Goal: Information Seeking & Learning: Learn about a topic

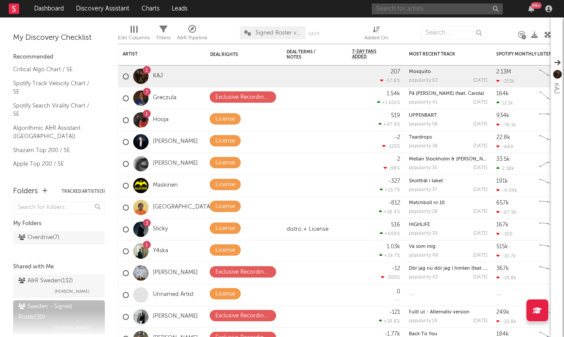
click at [394, 8] on input "text" at bounding box center [437, 8] width 131 height 11
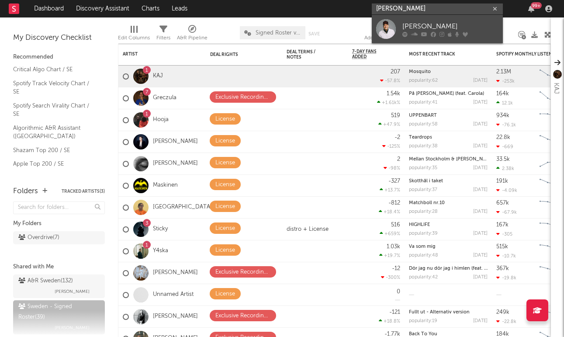
type input "[PERSON_NAME]"
click at [411, 28] on div "[PERSON_NAME]" at bounding box center [450, 26] width 96 height 10
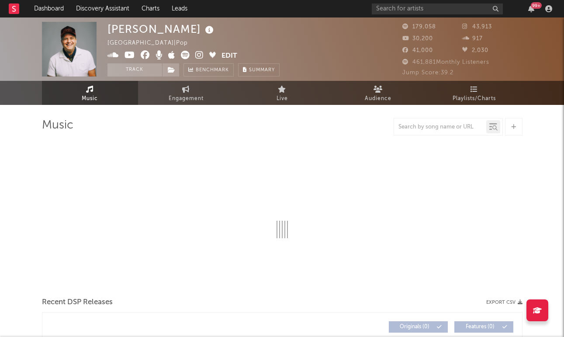
select select "6m"
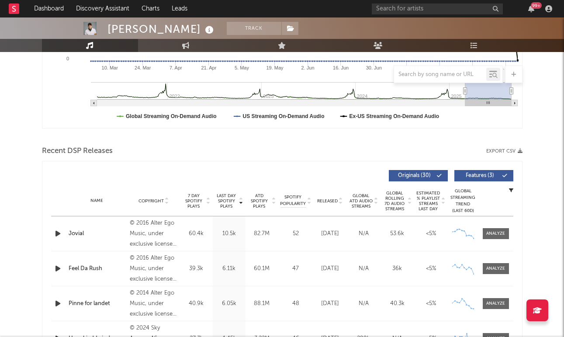
scroll to position [222, 0]
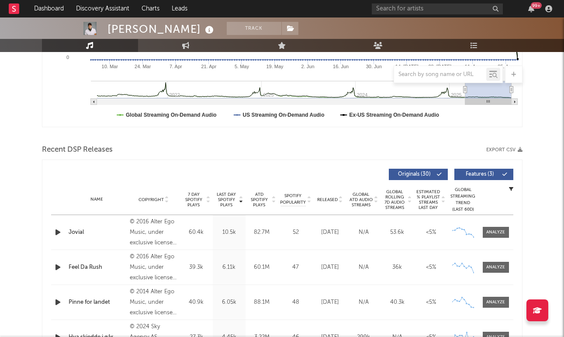
click at [511, 188] on icon "button" at bounding box center [511, 189] width 4 height 4
click at [347, 173] on div "Originals ( 30 ) Features ( 3 )" at bounding box center [397, 174] width 231 height 11
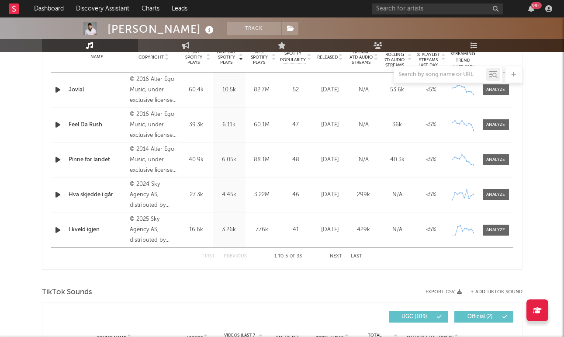
scroll to position [405, 0]
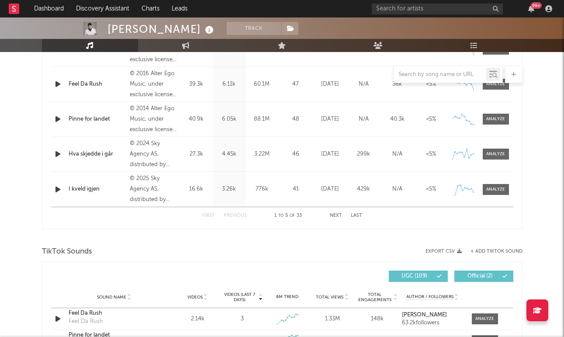
click at [336, 215] on button "Next" at bounding box center [336, 215] width 12 height 5
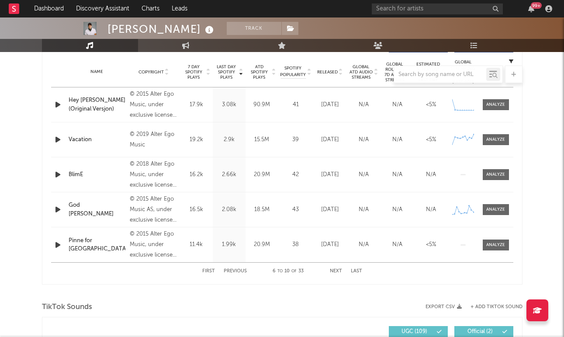
scroll to position [328, 0]
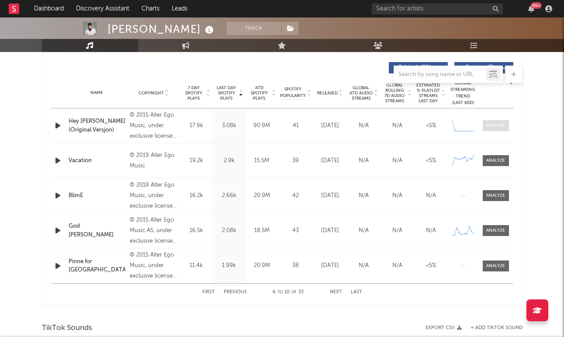
click at [492, 125] on div at bounding box center [495, 125] width 19 height 7
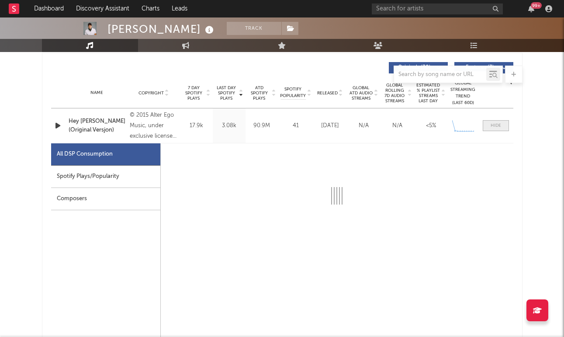
select select "6m"
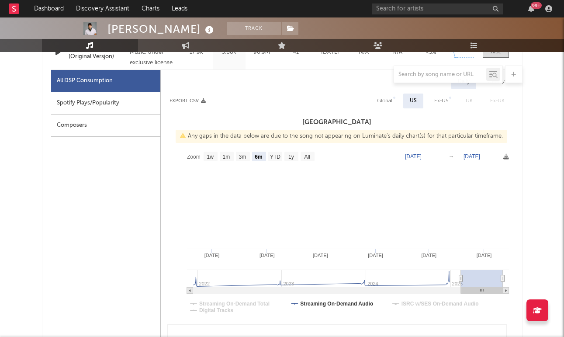
scroll to position [403, 0]
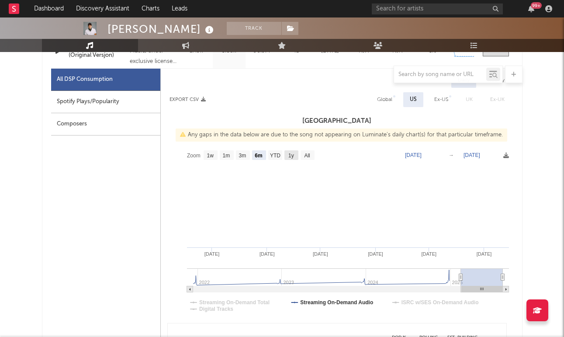
click at [291, 154] on text "1y" at bounding box center [291, 156] width 6 height 6
select select "1y"
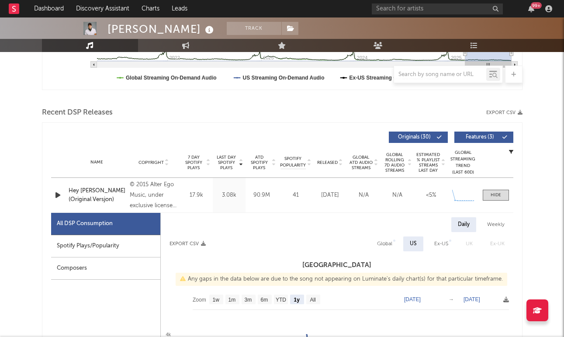
scroll to position [265, 0]
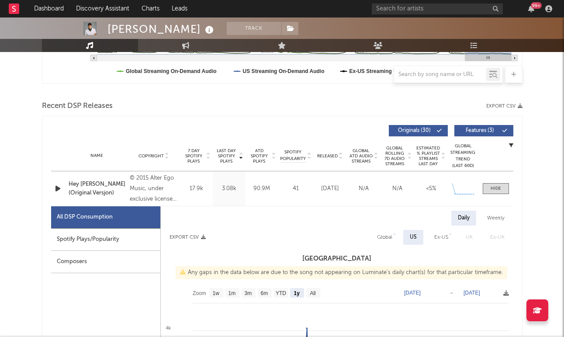
click at [463, 153] on div "Global Streaming Trend (Last 60D)" at bounding box center [463, 156] width 26 height 26
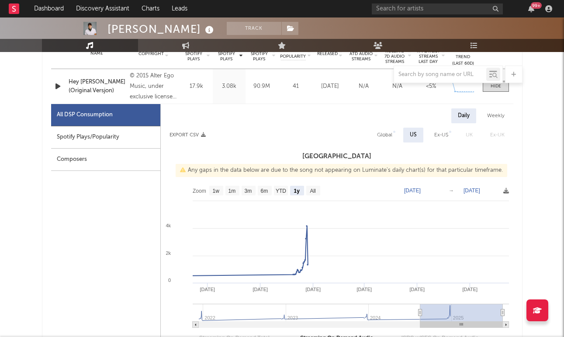
scroll to position [375, 0]
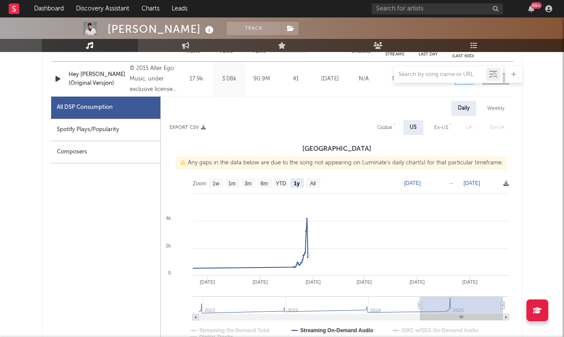
click at [390, 128] on div "Global" at bounding box center [384, 127] width 15 height 10
select select "1y"
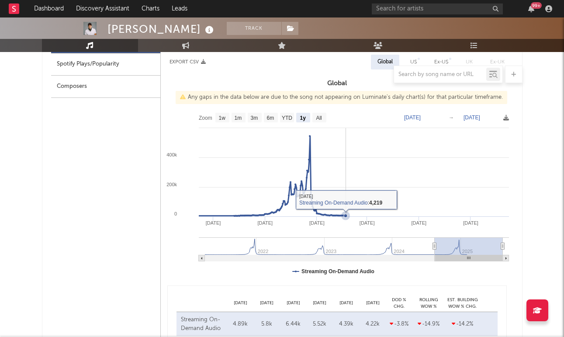
scroll to position [445, 0]
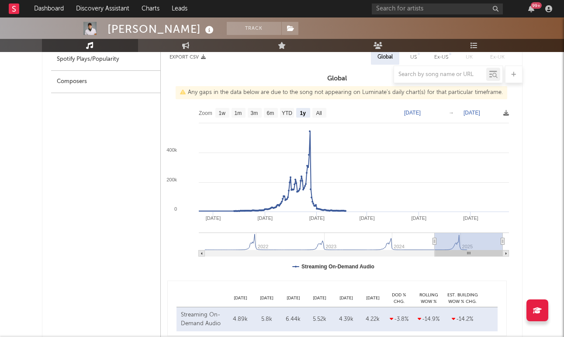
type input "[DATE]"
click at [391, 245] on g at bounding box center [354, 244] width 310 height 24
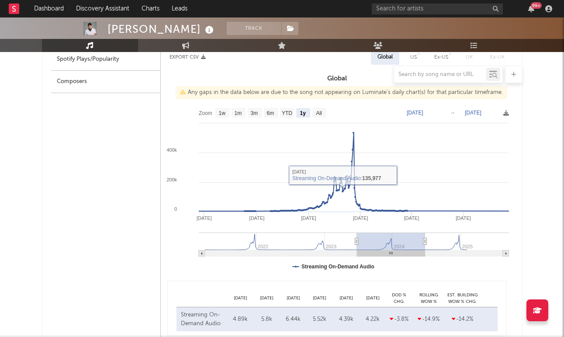
type input "[DATE]"
click at [321, 243] on g at bounding box center [354, 244] width 310 height 24
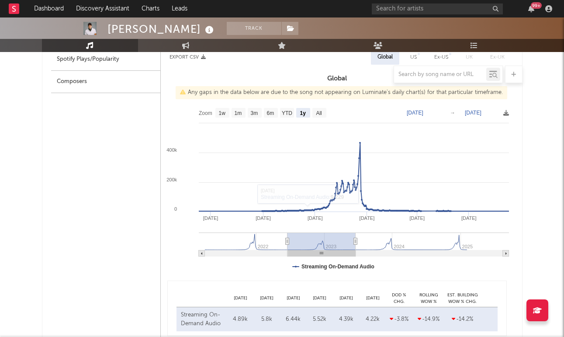
type input "[DATE]"
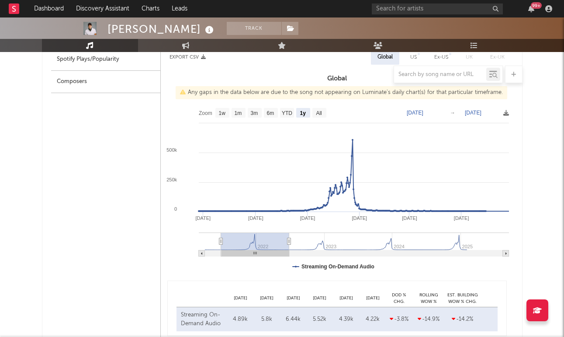
click at [255, 246] on g at bounding box center [354, 244] width 310 height 24
click at [454, 250] on rect at bounding box center [354, 253] width 310 height 6
type input "[DATE]"
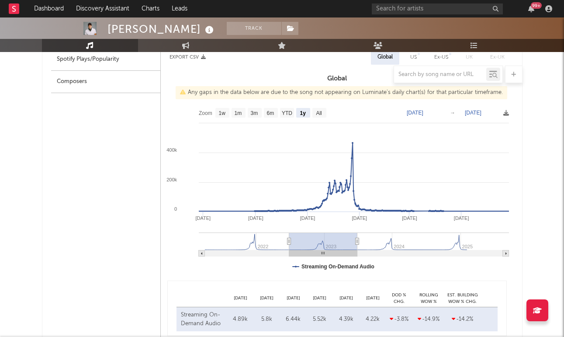
type input "[DATE]"
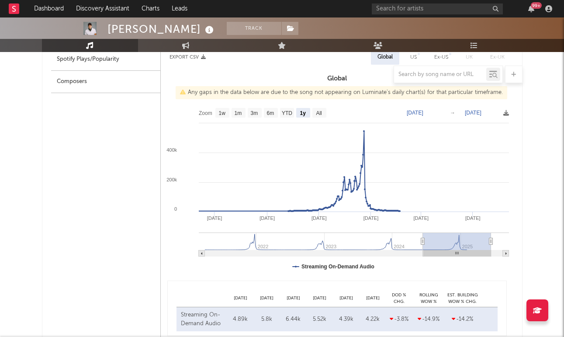
click at [457, 247] on g at bounding box center [354, 244] width 310 height 24
type input "[DATE]"
click at [385, 240] on g at bounding box center [354, 244] width 310 height 24
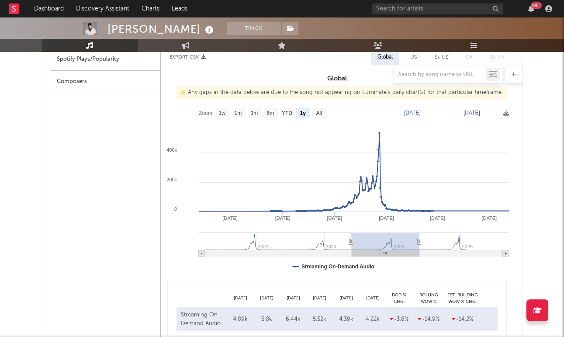
type input "[DATE]"
click at [457, 248] on g at bounding box center [354, 244] width 310 height 24
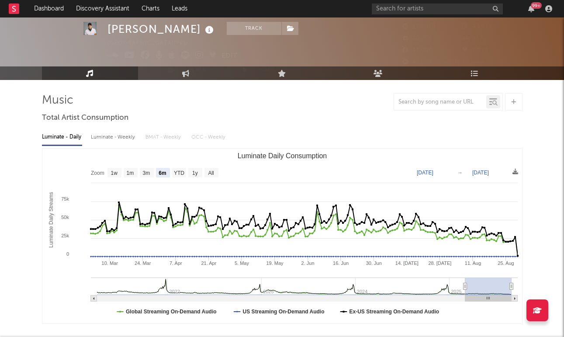
scroll to position [12, 0]
